Goal: Task Accomplishment & Management: Use online tool/utility

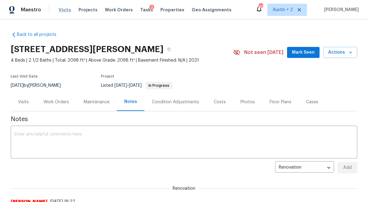
click at [63, 9] on span "Visits" at bounding box center [65, 10] width 13 height 6
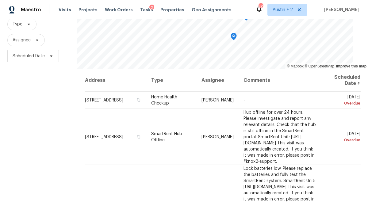
scroll to position [73, 0]
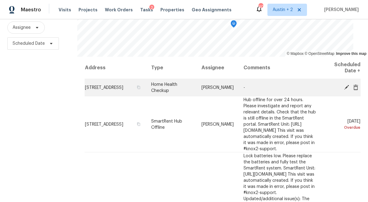
click at [346, 86] on icon at bounding box center [346, 87] width 5 height 5
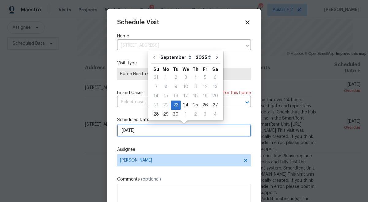
click at [148, 135] on input "[DATE]" at bounding box center [184, 130] width 134 height 12
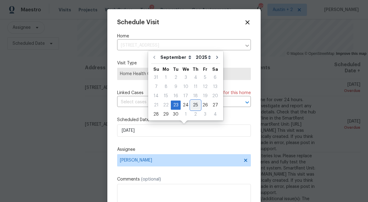
click at [196, 105] on div "25" at bounding box center [195, 105] width 9 height 9
type input "[DATE]"
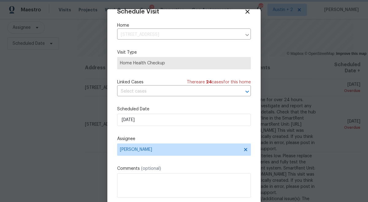
scroll to position [31, 0]
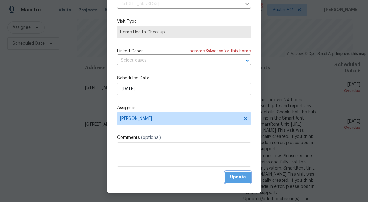
click at [234, 182] on button "Update" at bounding box center [238, 177] width 26 height 11
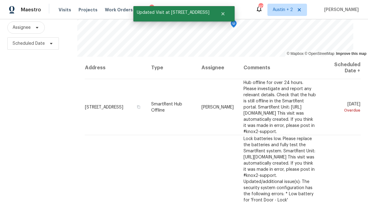
scroll to position [89, 0]
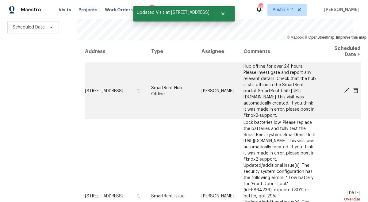
click at [346, 88] on icon at bounding box center [346, 90] width 5 height 5
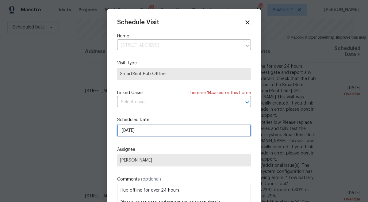
click at [147, 132] on input "[DATE]" at bounding box center [184, 130] width 134 height 12
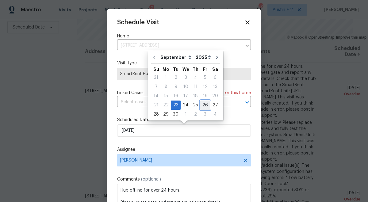
click at [203, 105] on div "26" at bounding box center [205, 105] width 10 height 9
type input "[DATE]"
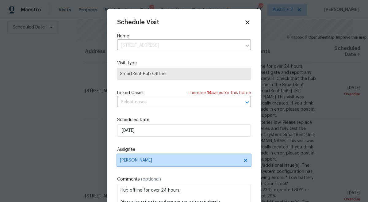
click at [156, 160] on span "[PERSON_NAME]" at bounding box center [180, 160] width 120 height 5
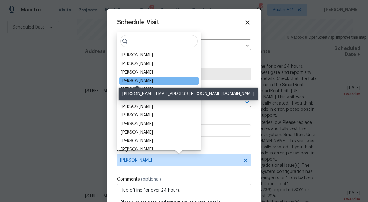
click at [140, 81] on div "[PERSON_NAME]" at bounding box center [137, 81] width 32 height 6
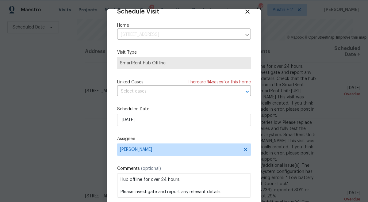
scroll to position [31, 0]
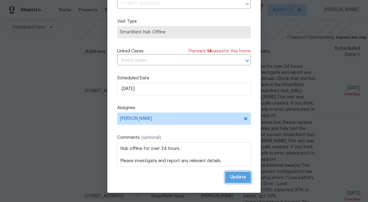
click at [236, 176] on span "Update" at bounding box center [238, 177] width 16 height 8
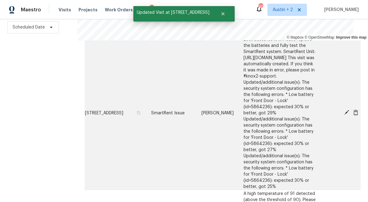
scroll to position [28, 0]
